Goal: Task Accomplishment & Management: Manage account settings

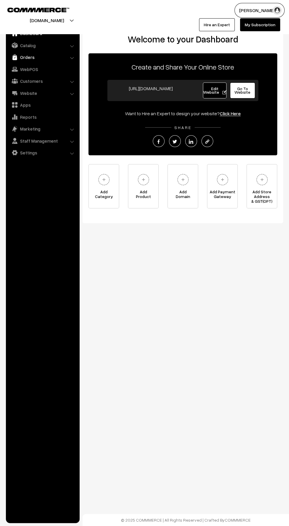
click at [26, 57] on link "Orders" at bounding box center [42, 57] width 70 height 11
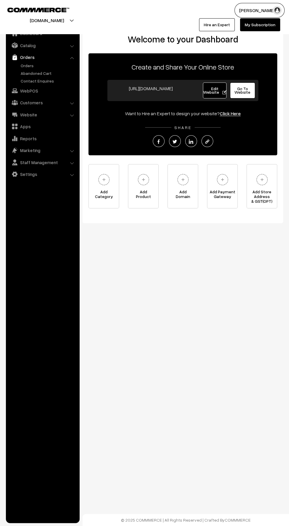
click at [18, 58] on link "Orders" at bounding box center [42, 57] width 70 height 11
click at [26, 65] on link "Orders" at bounding box center [48, 65] width 58 height 6
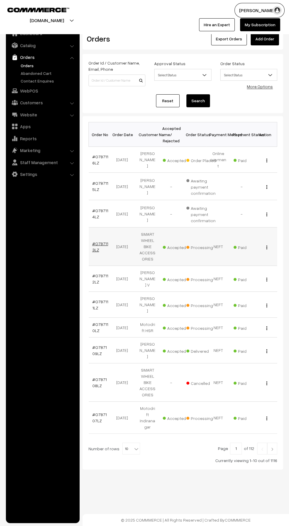
click at [104, 241] on link "#O787113LZ" at bounding box center [100, 246] width 16 height 11
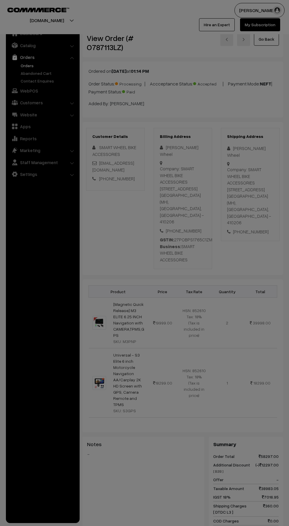
scroll to position [247, 0]
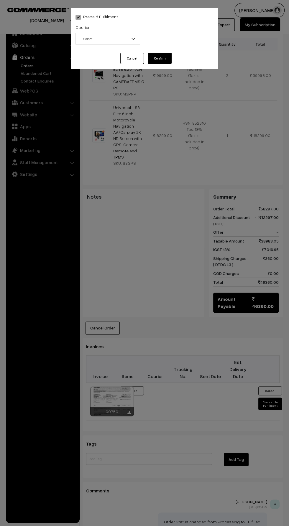
click at [97, 39] on span "-- Select --" at bounding box center [108, 39] width 64 height 10
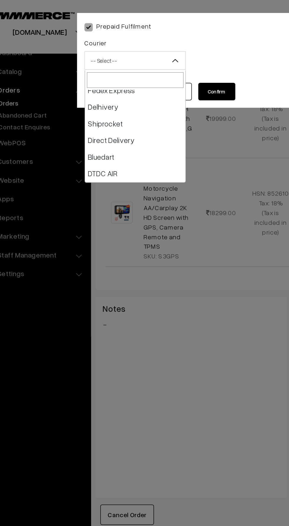
scroll to position [27, 0]
select select "5"
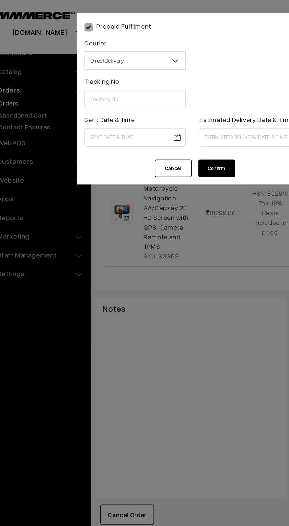
click at [158, 112] on button "Confirm" at bounding box center [160, 107] width 24 height 11
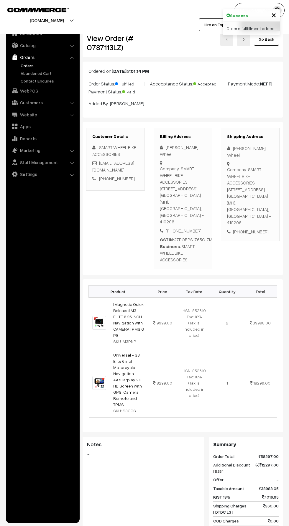
scroll to position [247, 0]
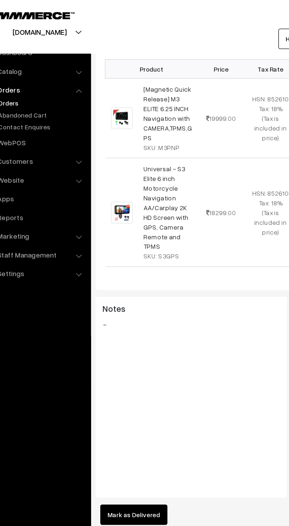
click at [31, 66] on link "Orders" at bounding box center [48, 65] width 58 height 6
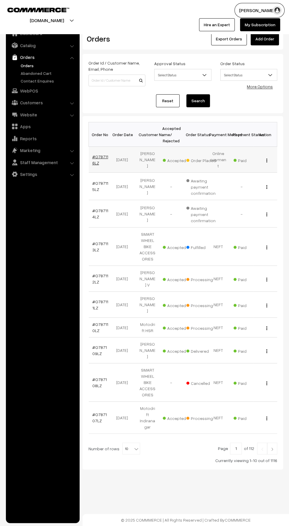
click at [101, 154] on link "#O787116LZ" at bounding box center [100, 159] width 16 height 11
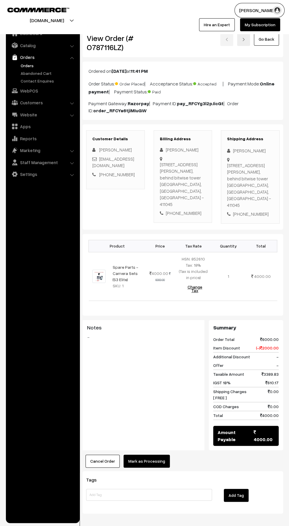
click at [156, 454] on button "Mark as Processing" at bounding box center [146, 460] width 46 height 13
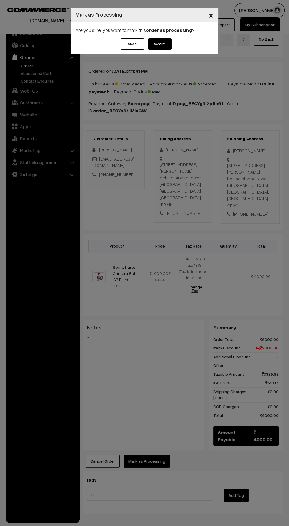
click at [166, 38] on button "Confirm" at bounding box center [160, 43] width 24 height 11
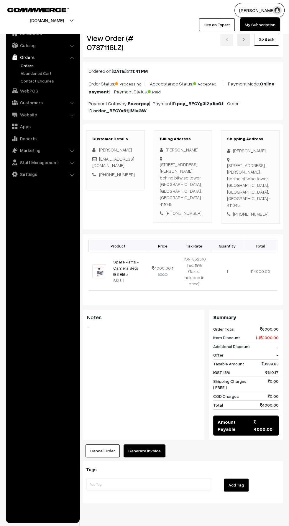
click at [151, 444] on button "Generate Invoice" at bounding box center [144, 450] width 42 height 13
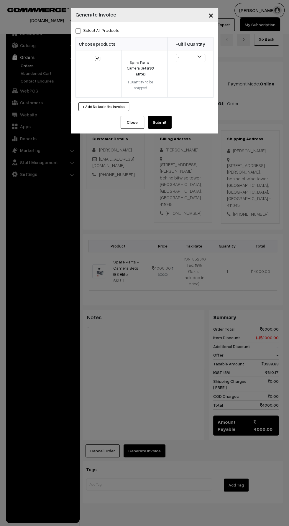
click at [155, 119] on button "Submit" at bounding box center [160, 122] width 24 height 13
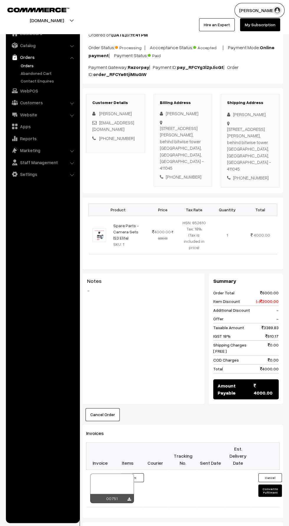
scroll to position [36, 0]
click at [269, 484] on button "Convert to Fulfilment" at bounding box center [270, 490] width 24 height 12
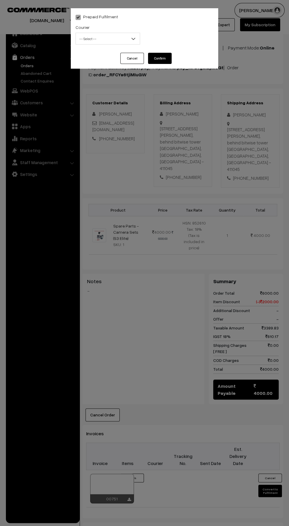
click at [121, 35] on span "-- Select --" at bounding box center [108, 39] width 64 height 10
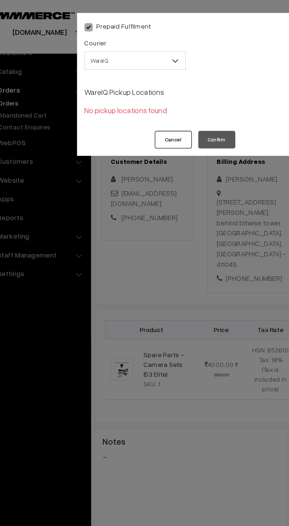
click at [121, 39] on span "WareIQ" at bounding box center [108, 39] width 64 height 10
click at [136, 39] on span at bounding box center [135, 40] width 6 height 15
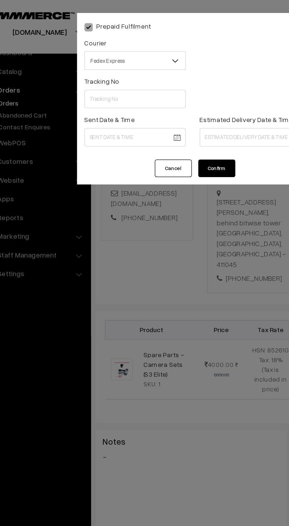
click at [130, 37] on b at bounding box center [133, 39] width 6 height 6
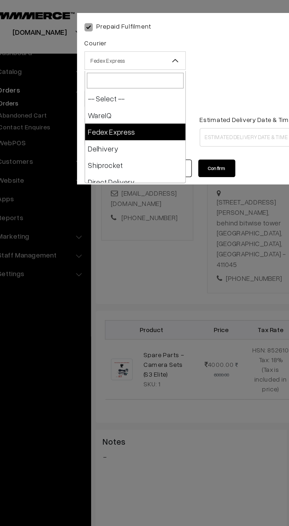
select select "1"
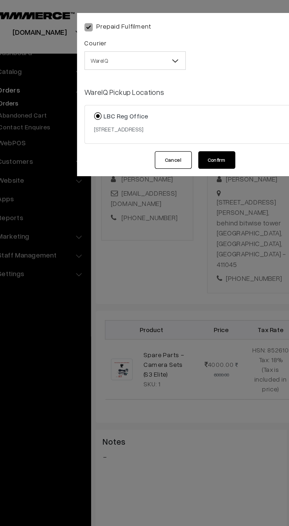
click at [163, 98] on button "Confirm" at bounding box center [160, 101] width 24 height 11
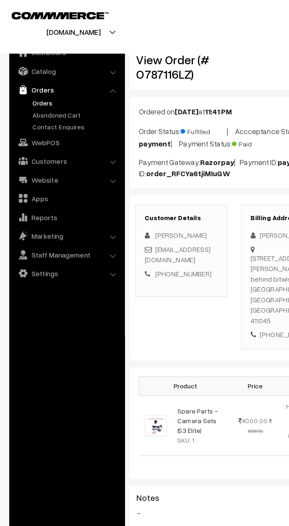
click at [33, 66] on link "Orders" at bounding box center [48, 65] width 58 height 6
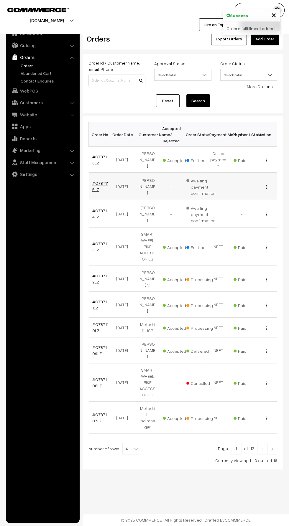
click at [97, 181] on link "#O787115LZ" at bounding box center [100, 185] width 16 height 11
